Goal: Transaction & Acquisition: Purchase product/service

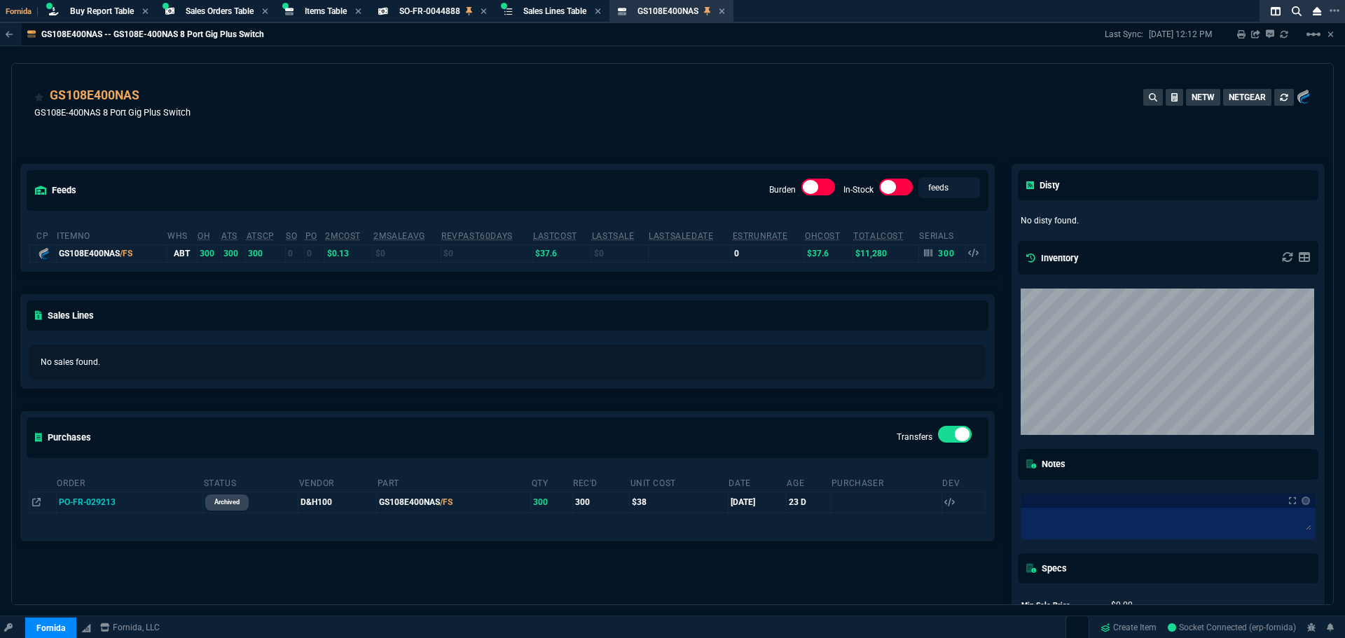
select select "9: OCAM"
click at [92, 17] on div "Buy Report Table Buy Report" at bounding box center [102, 12] width 64 height 12
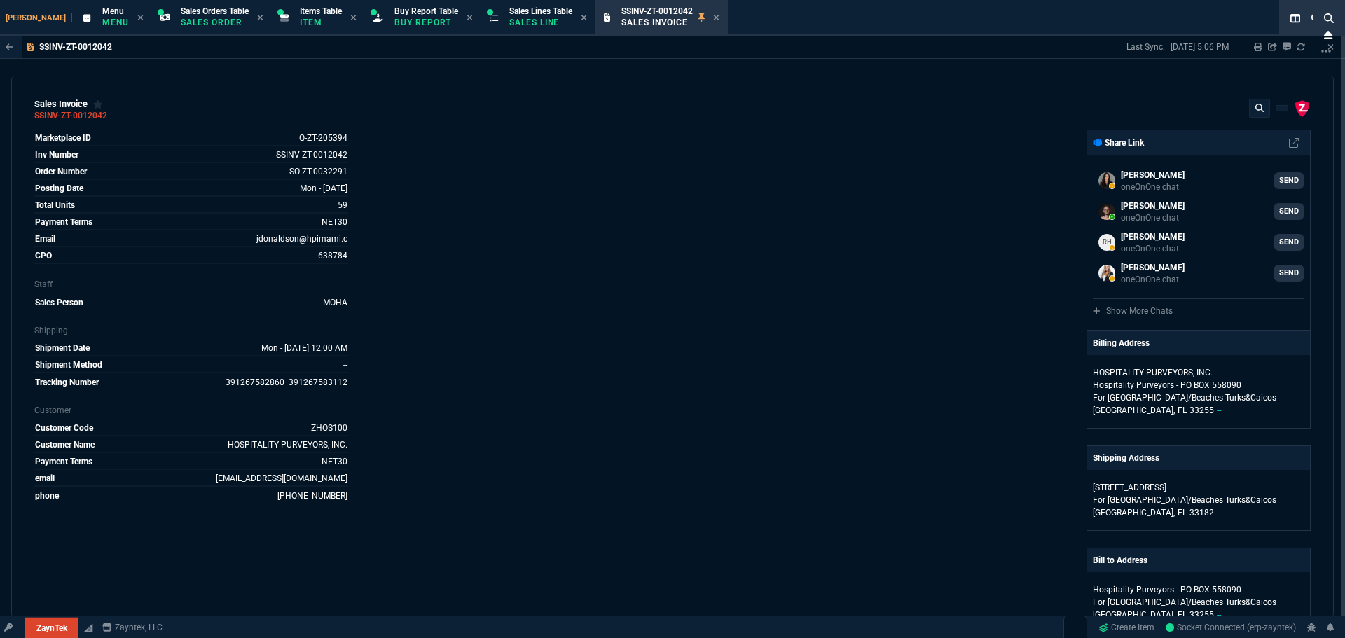
select select "9: OCAM"
click at [395, 13] on span "Buy Report Table" at bounding box center [427, 11] width 64 height 10
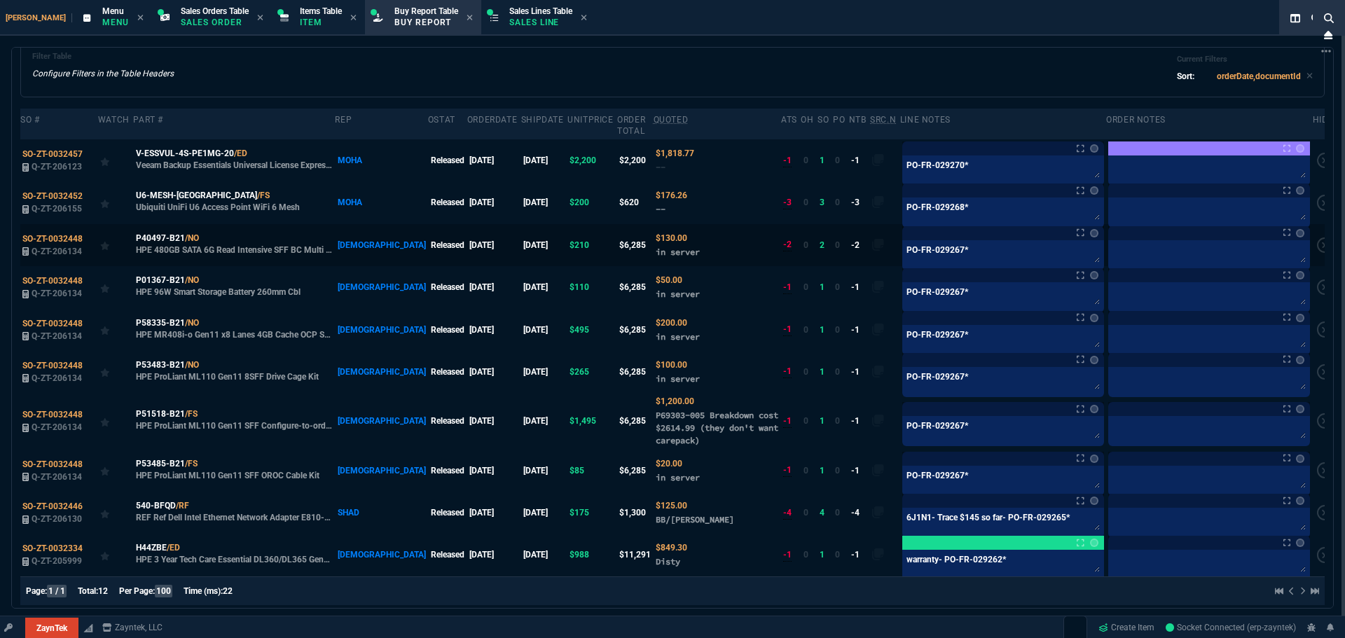
scroll to position [68, 0]
